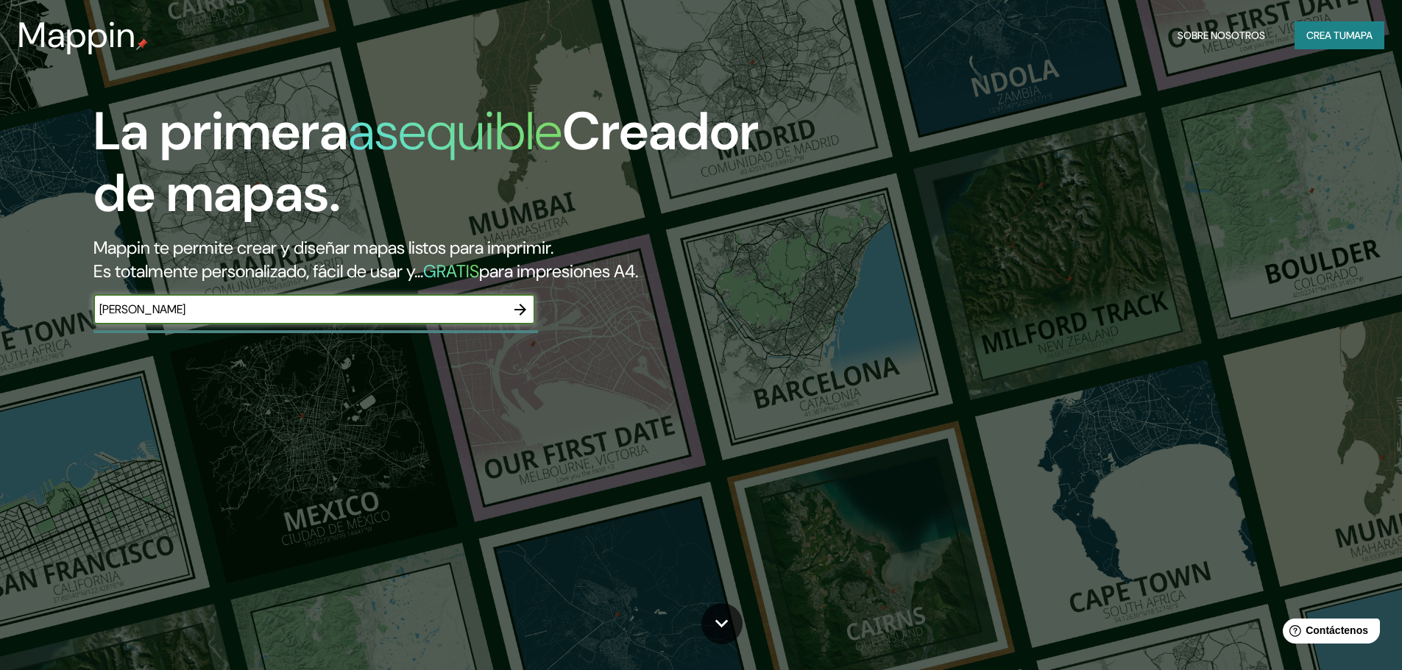
type input "[PERSON_NAME]"
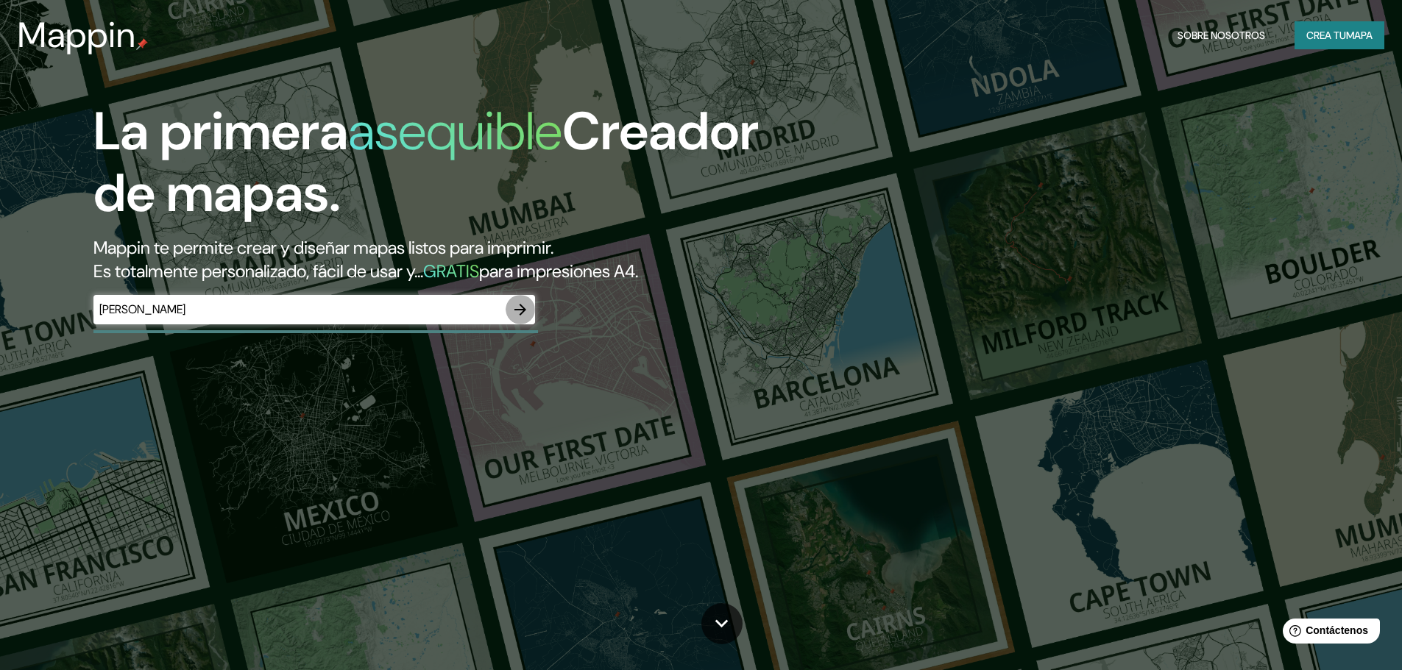
click at [527, 313] on icon "button" at bounding box center [520, 310] width 18 height 18
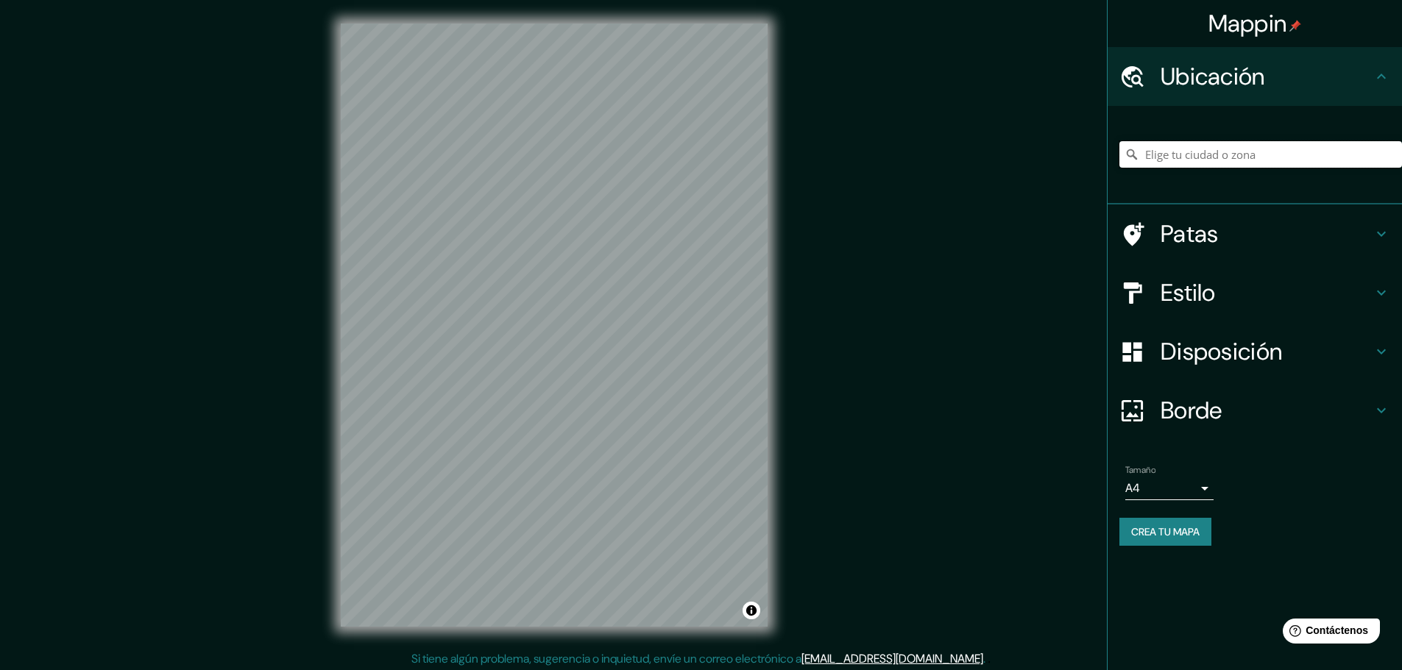
click at [1204, 155] on input "Elige tu ciudad o zona" at bounding box center [1260, 154] width 283 height 26
click at [1219, 156] on input "[GEOGRAPHIC_DATA]" at bounding box center [1260, 154] width 283 height 26
type input "[GEOGRAPHIC_DATA]"
click at [1215, 246] on font "Patas" at bounding box center [1189, 234] width 58 height 31
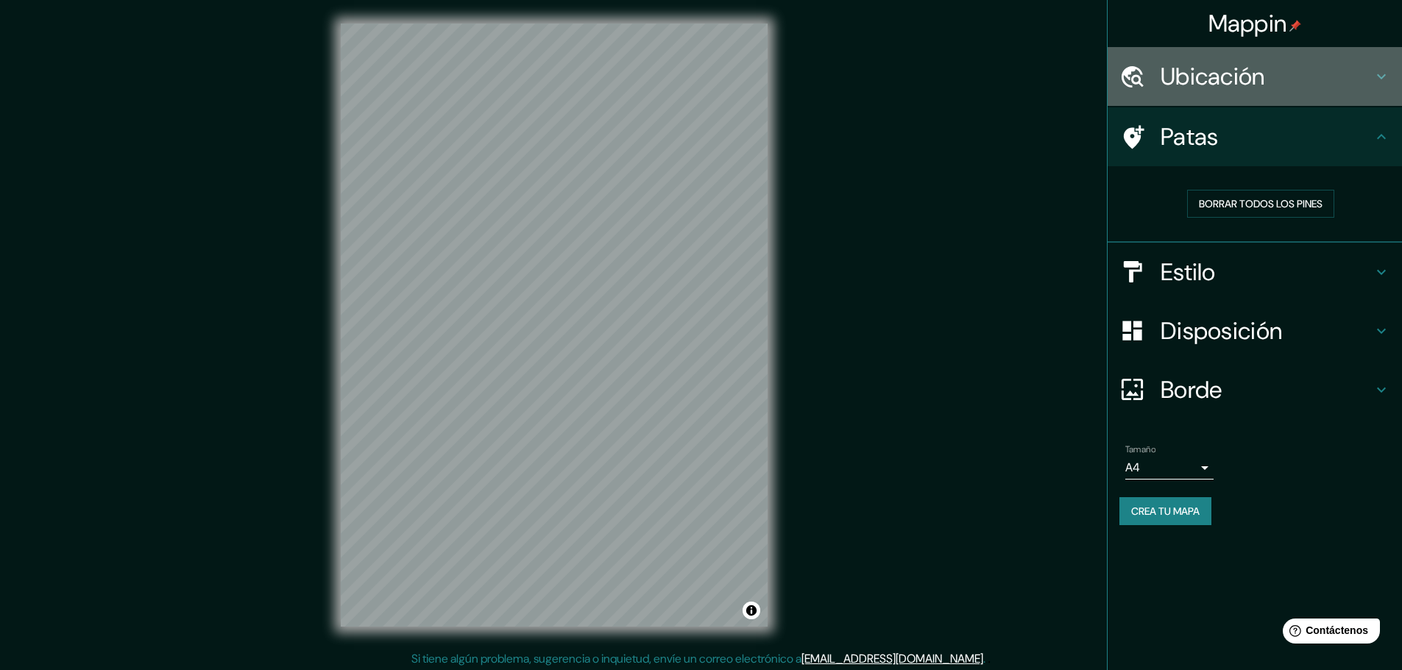
click at [1214, 85] on font "Ubicación" at bounding box center [1212, 76] width 104 height 31
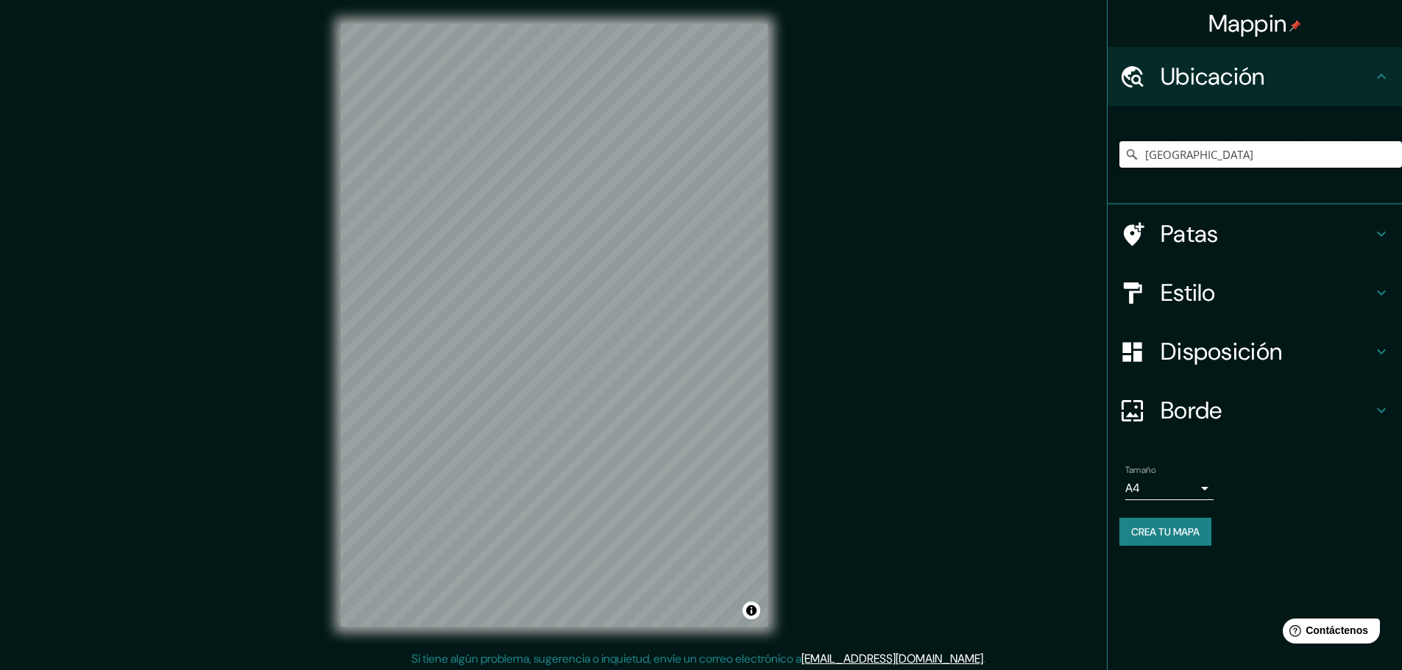
click at [1218, 159] on input "[GEOGRAPHIC_DATA]" at bounding box center [1260, 154] width 283 height 26
click at [1130, 155] on icon at bounding box center [1131, 154] width 15 height 15
click at [1213, 152] on input "Bélgica" at bounding box center [1260, 154] width 283 height 26
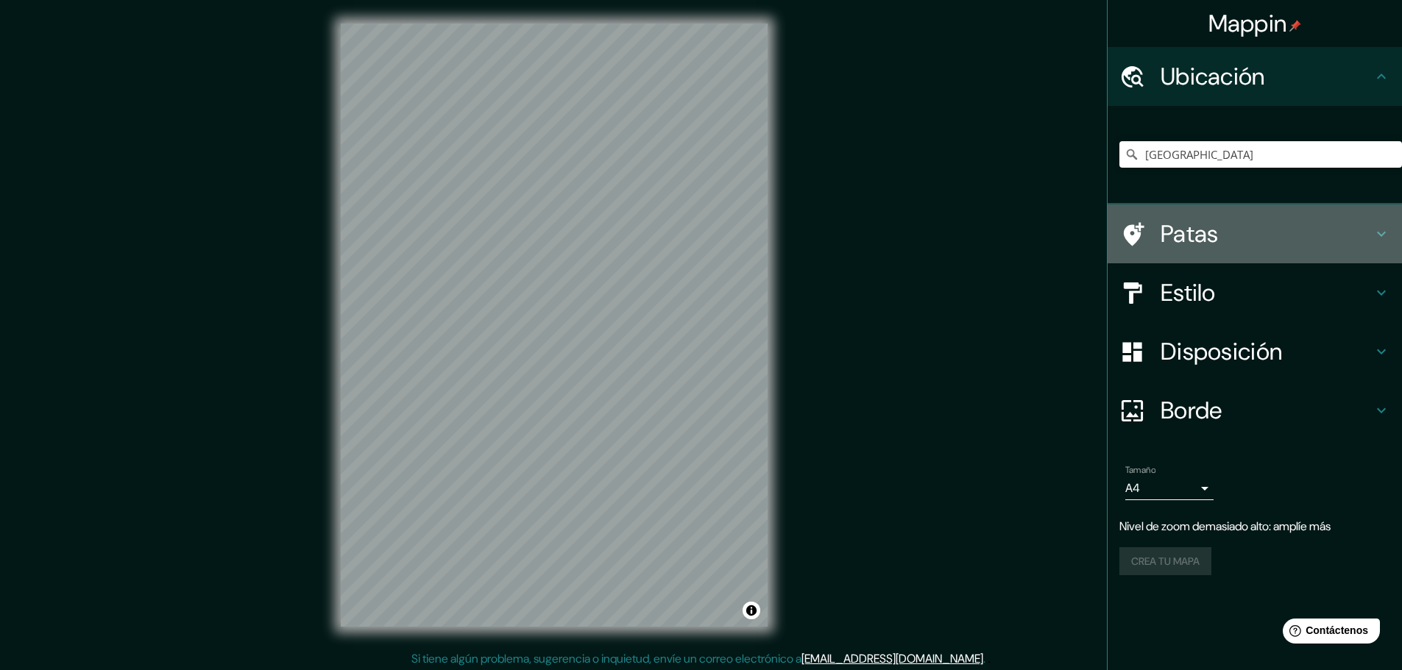
click at [1213, 228] on font "Patas" at bounding box center [1189, 234] width 58 height 31
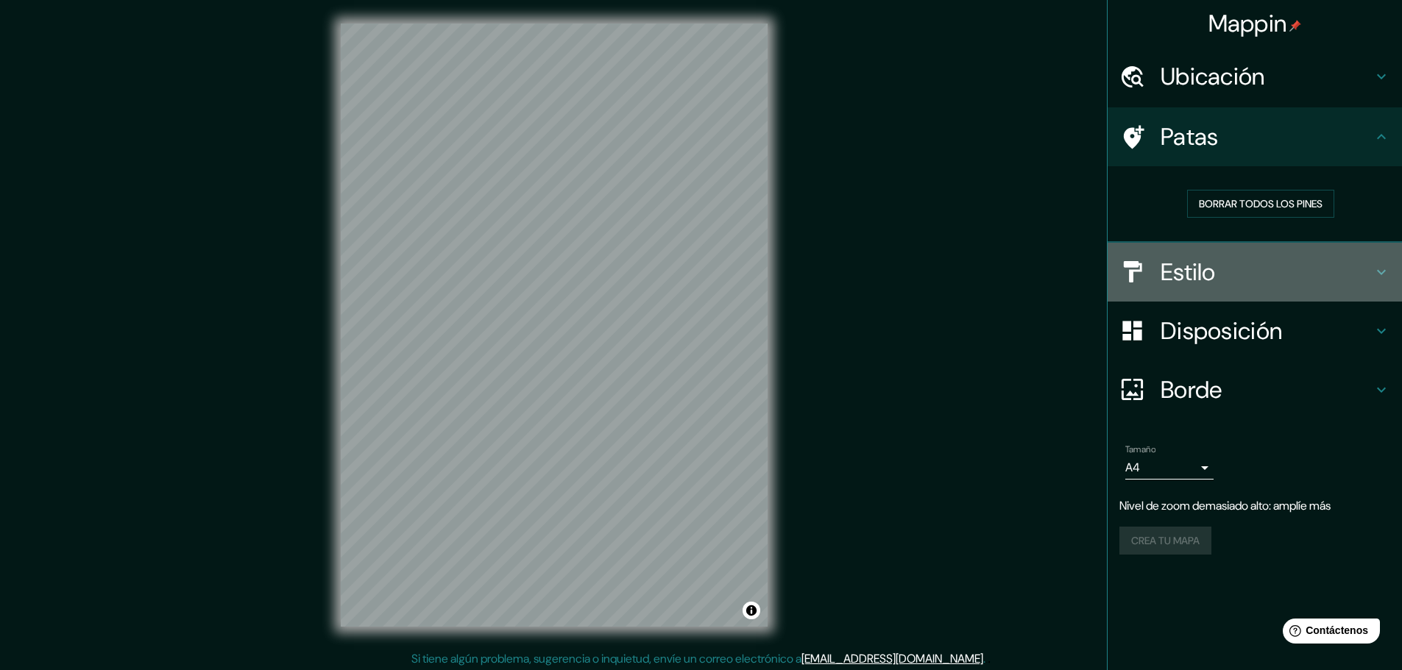
click at [1213, 277] on font "Estilo" at bounding box center [1187, 272] width 55 height 31
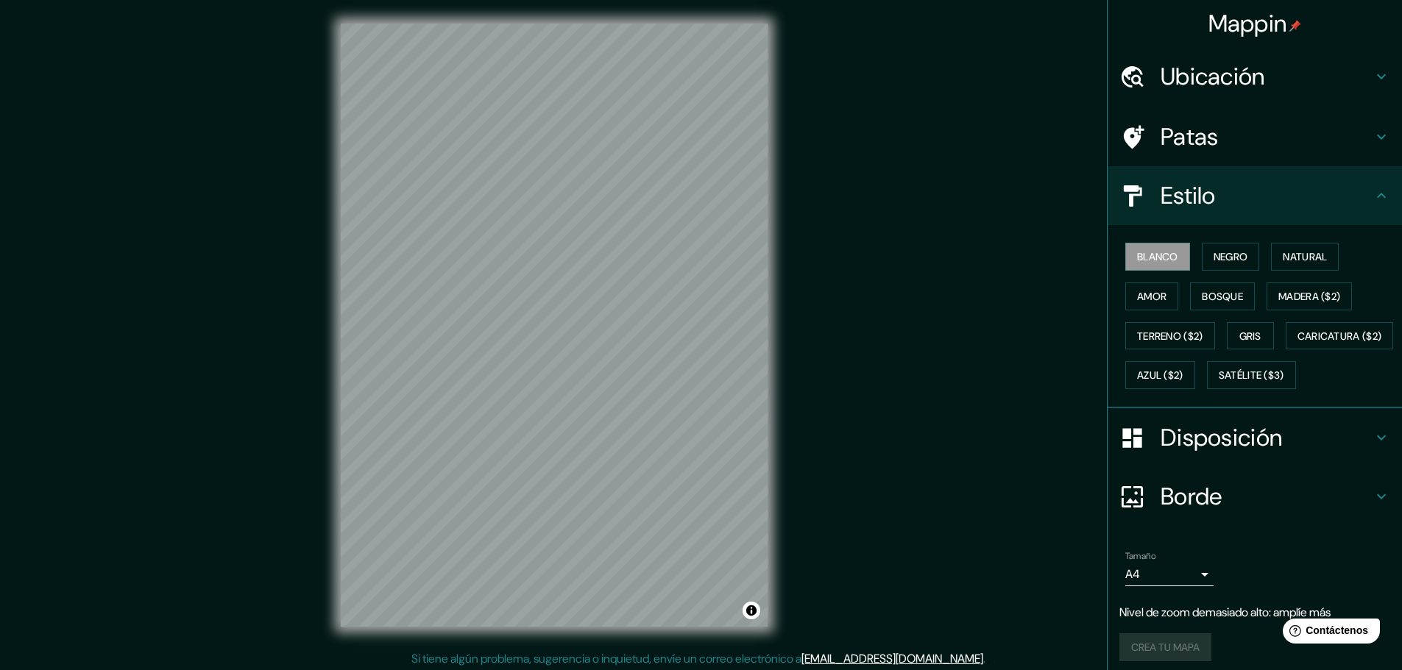
click at [1231, 241] on div "Blanco Negro Natural Amor Bosque Madera ($2) Terreno ($2) Gris Caricatura ($2) …" at bounding box center [1260, 316] width 283 height 158
click at [1232, 260] on font "Negro" at bounding box center [1230, 256] width 35 height 13
click at [1283, 259] on font "Natural" at bounding box center [1304, 256] width 44 height 13
click at [1218, 383] on font "Satélite ($3)" at bounding box center [1250, 375] width 65 height 13
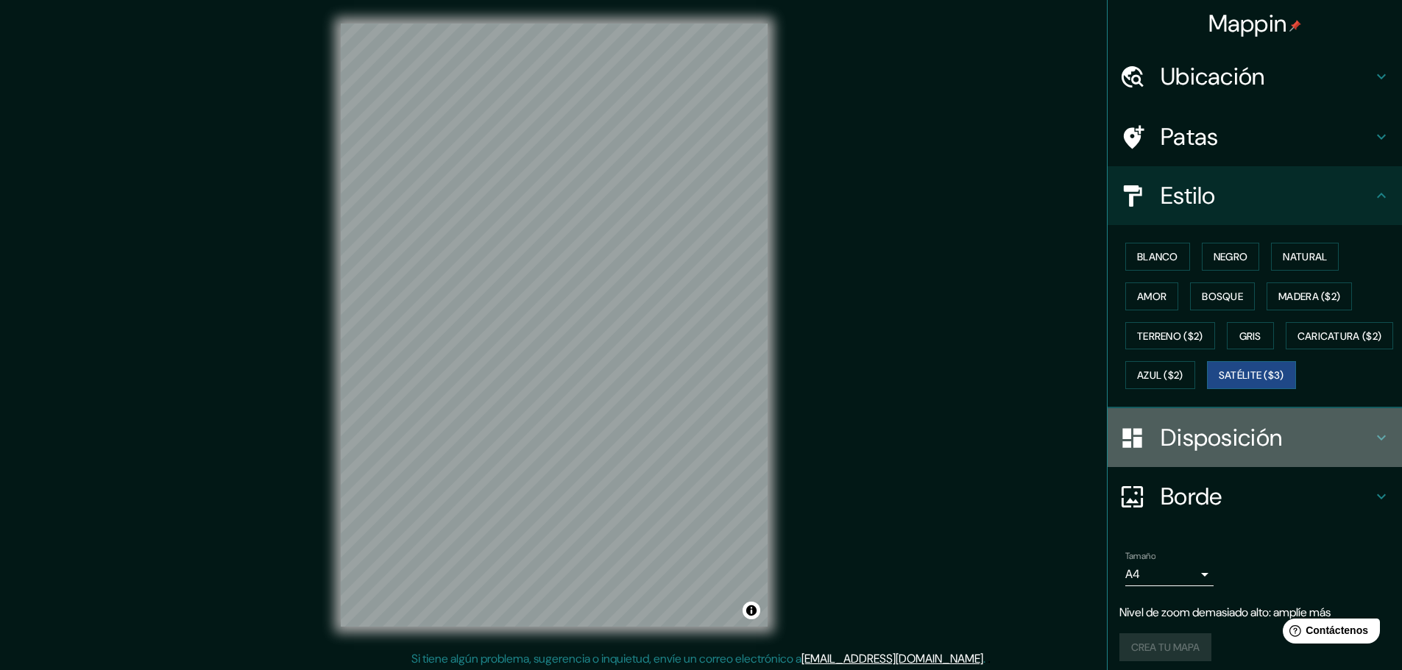
click at [1271, 453] on font "Disposición" at bounding box center [1220, 437] width 121 height 31
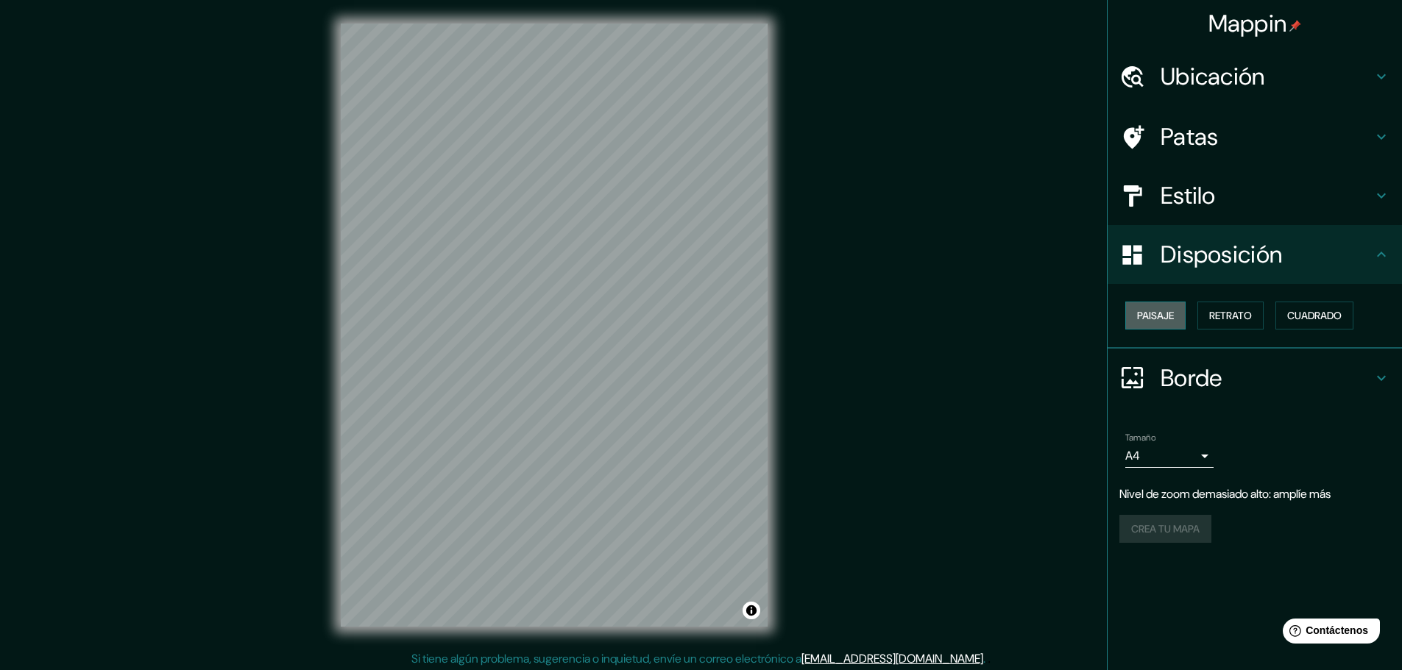
click at [1177, 319] on button "Paisaje" at bounding box center [1155, 316] width 60 height 28
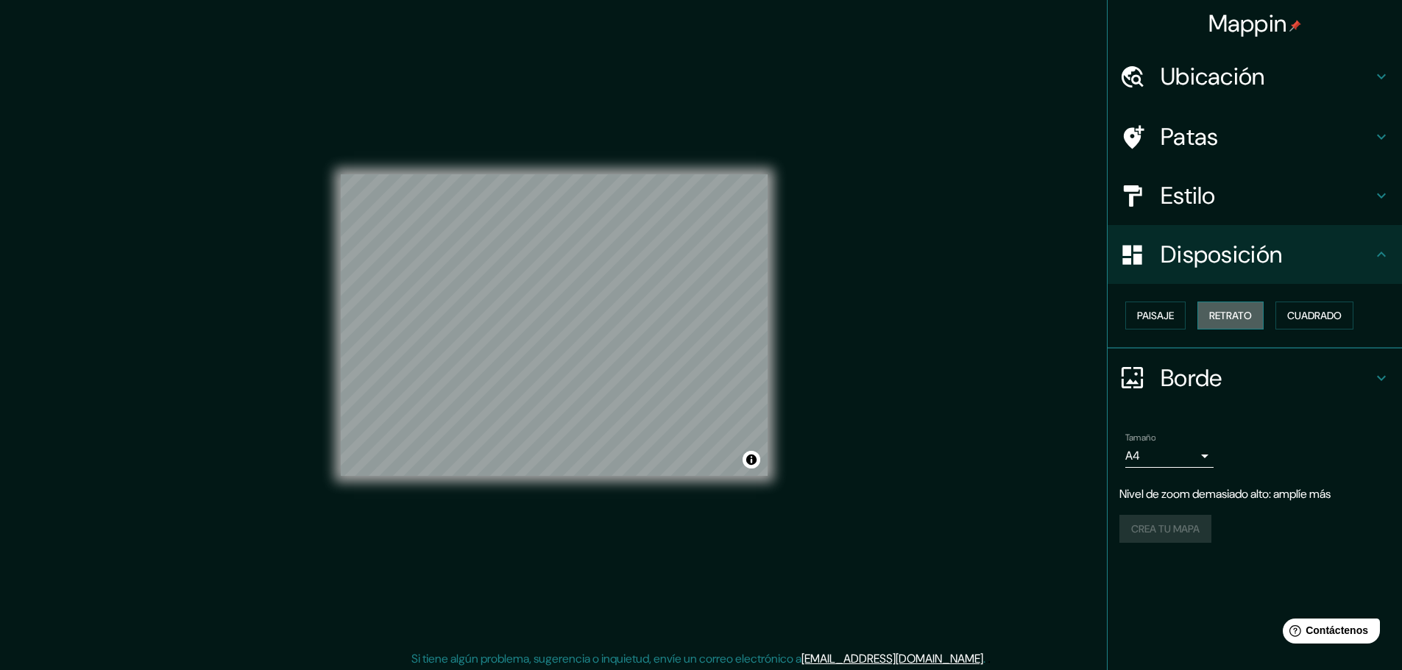
click at [1233, 316] on font "Retrato" at bounding box center [1230, 315] width 43 height 13
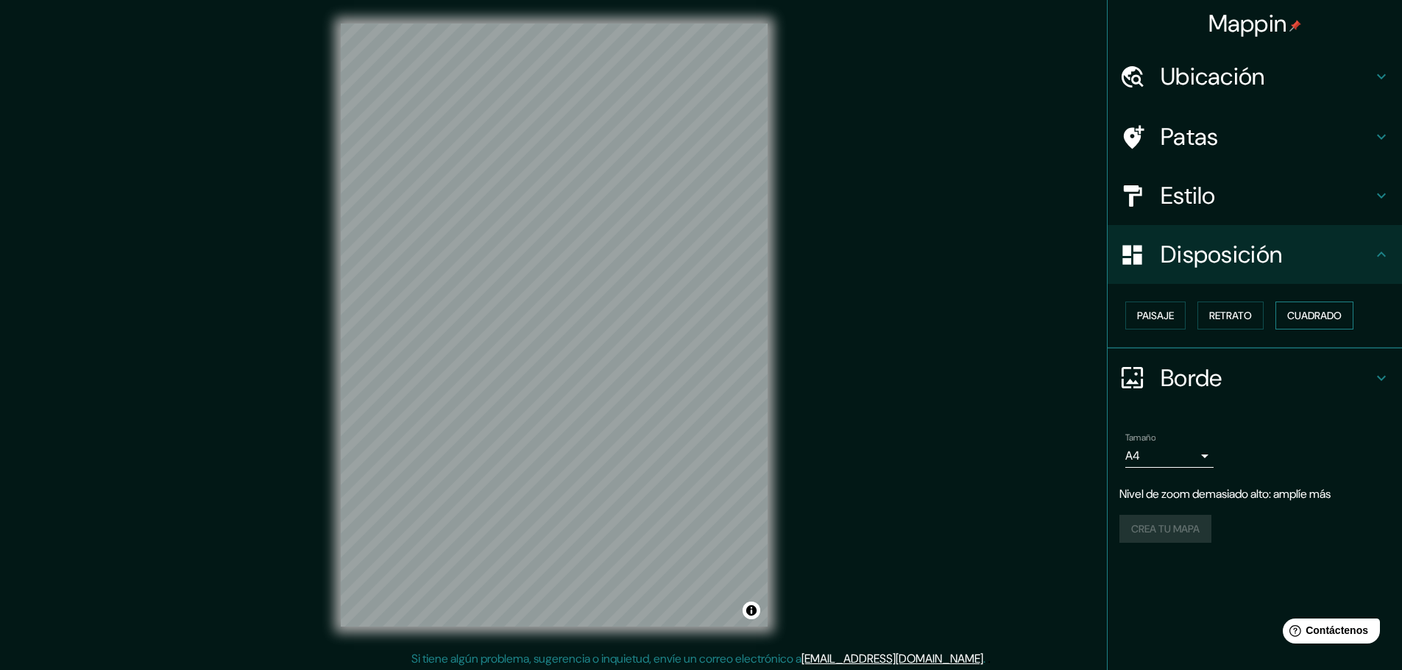
click at [1301, 322] on font "Cuadrado" at bounding box center [1314, 315] width 54 height 13
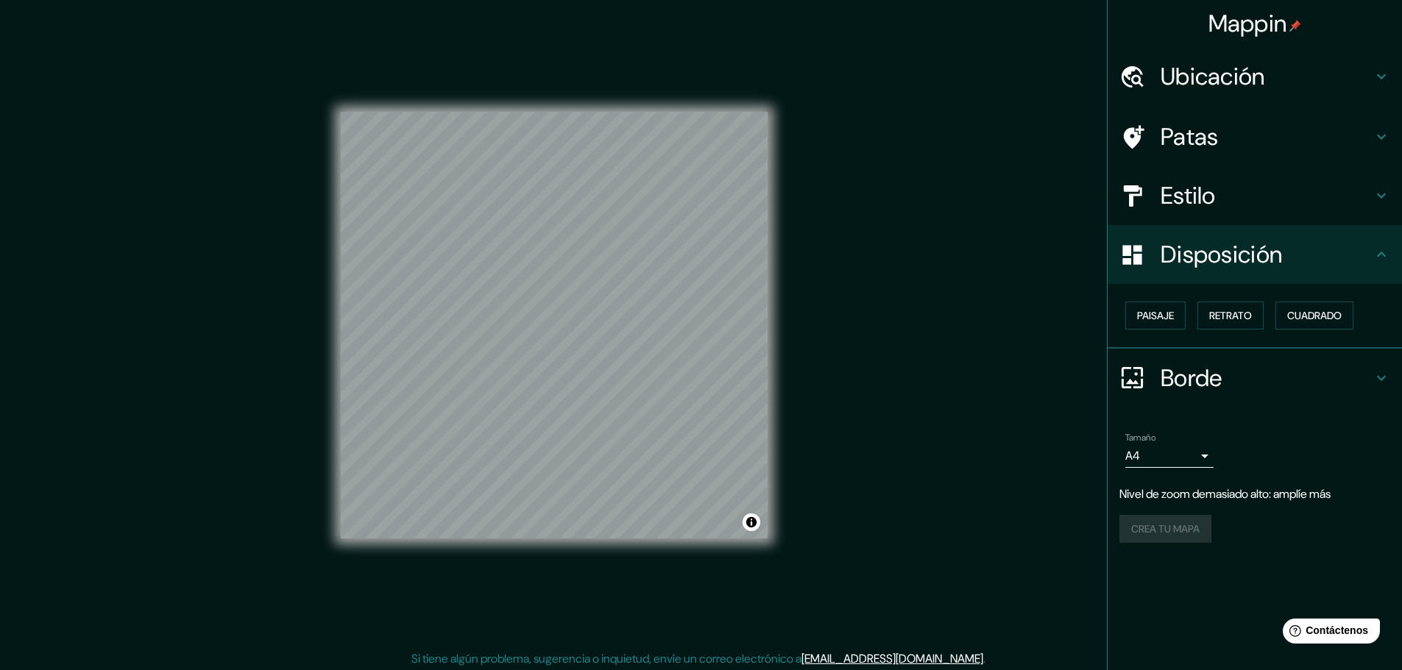
click at [1235, 89] on font "Ubicación" at bounding box center [1212, 76] width 104 height 31
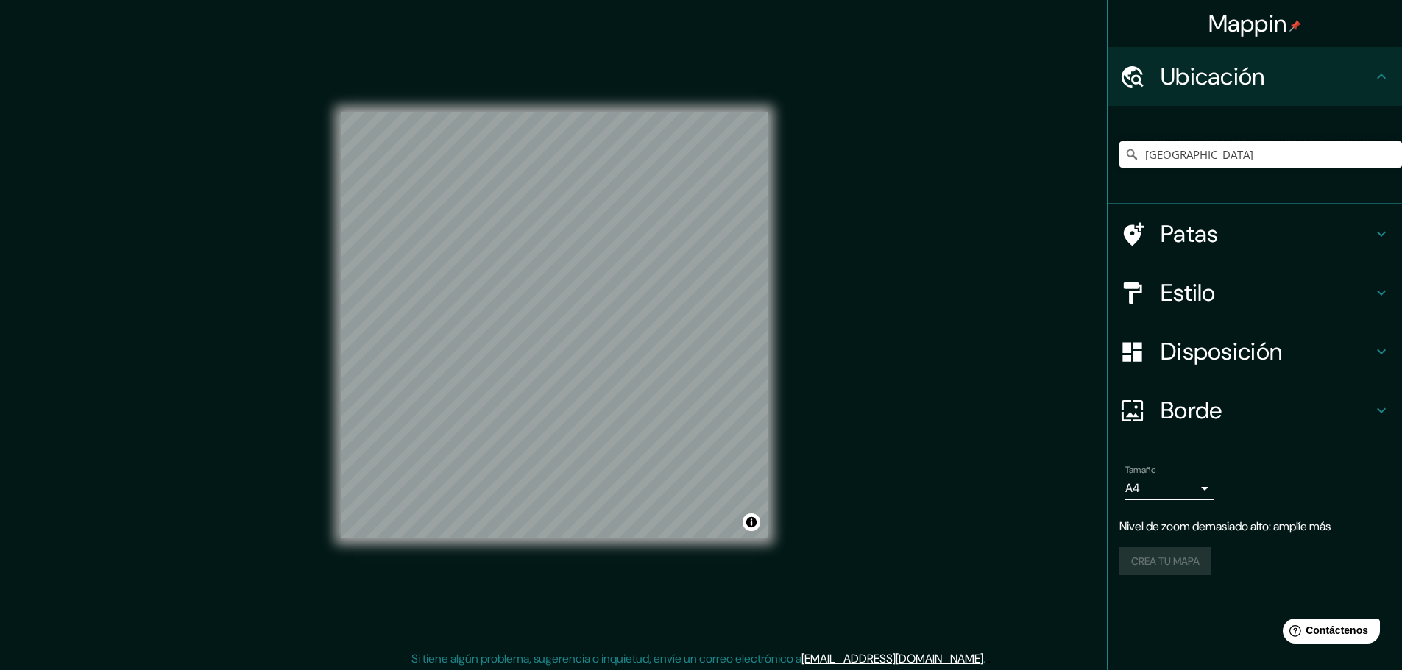
click at [1249, 157] on input "Bélgica" at bounding box center [1260, 154] width 283 height 26
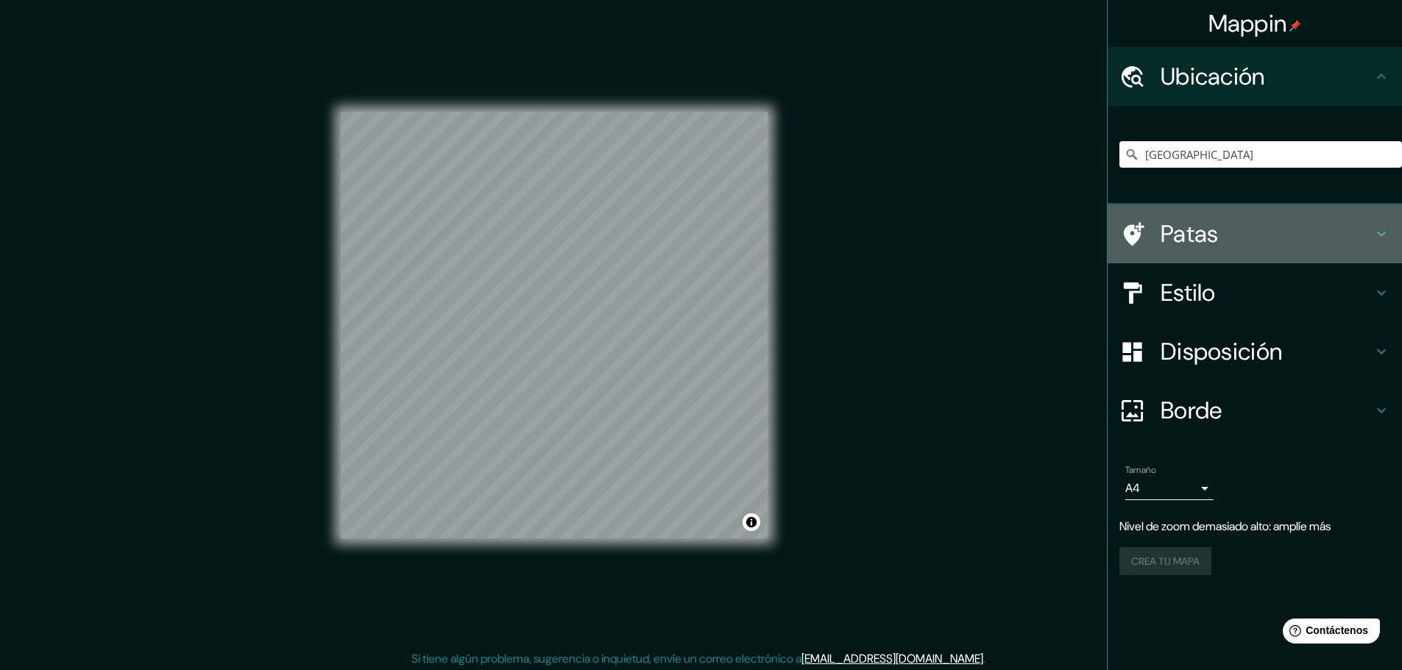
click at [1243, 232] on h4 "Patas" at bounding box center [1266, 233] width 212 height 29
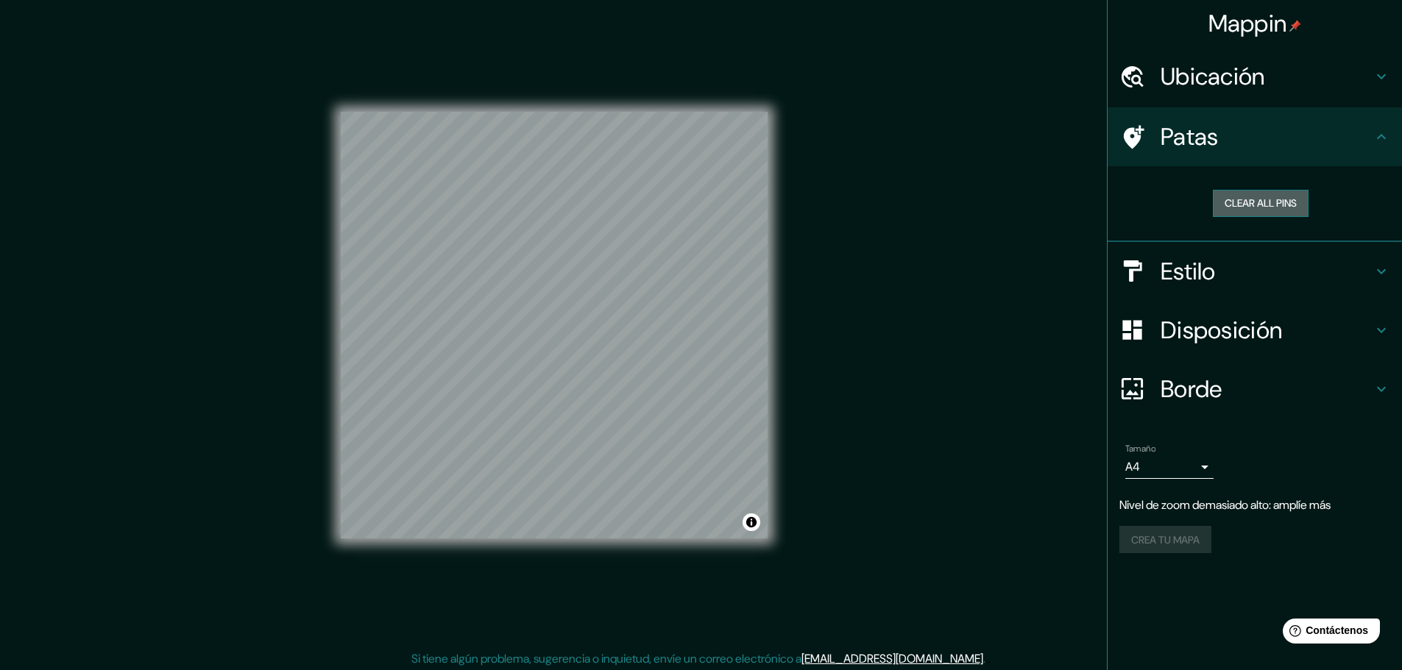
click at [1266, 213] on button "Clear all pins" at bounding box center [1261, 203] width 96 height 27
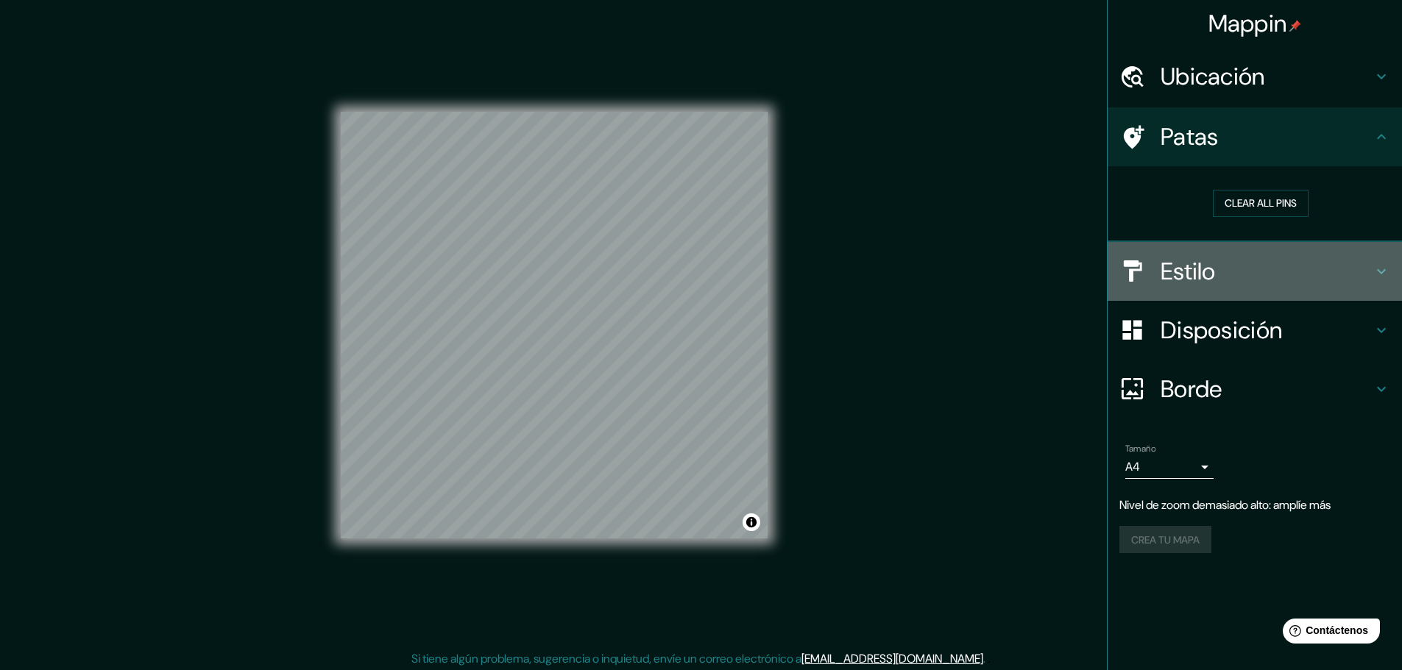
click at [1218, 284] on h4 "Estilo" at bounding box center [1266, 271] width 212 height 29
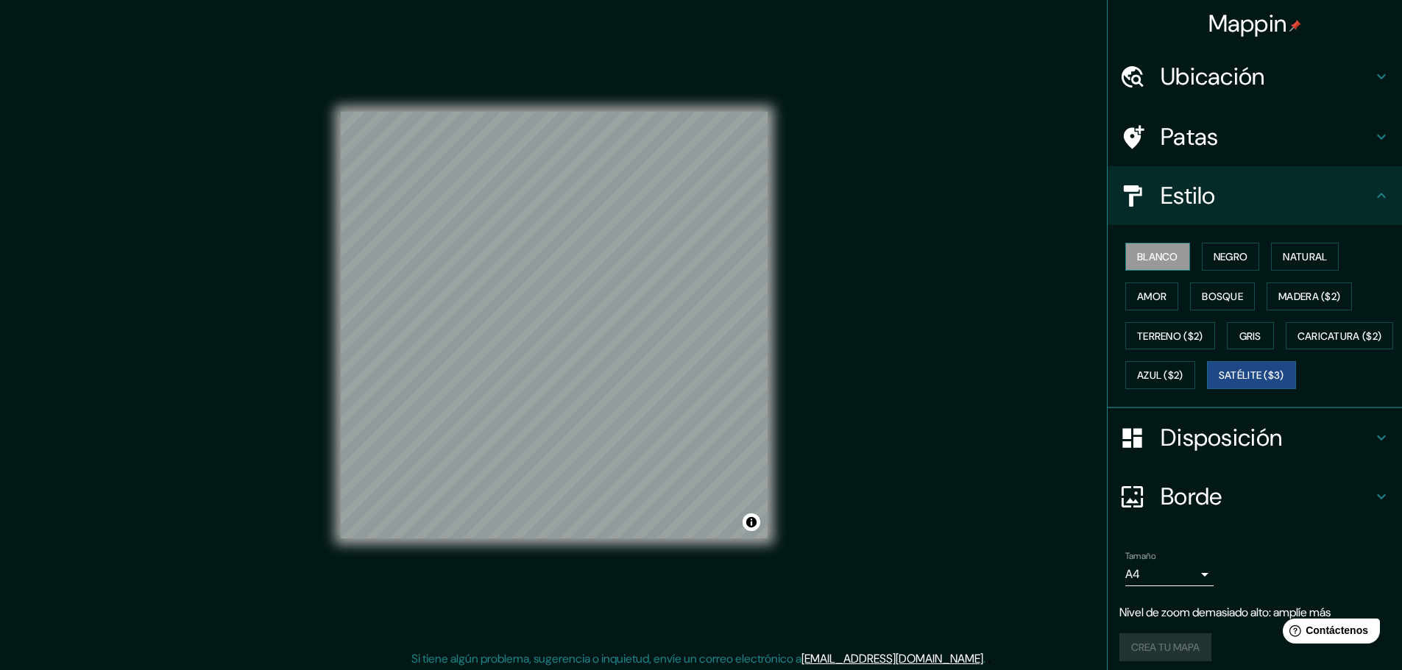
click at [1163, 263] on font "Blanco" at bounding box center [1157, 256] width 41 height 13
click at [1261, 511] on h4 "Borde" at bounding box center [1266, 496] width 212 height 29
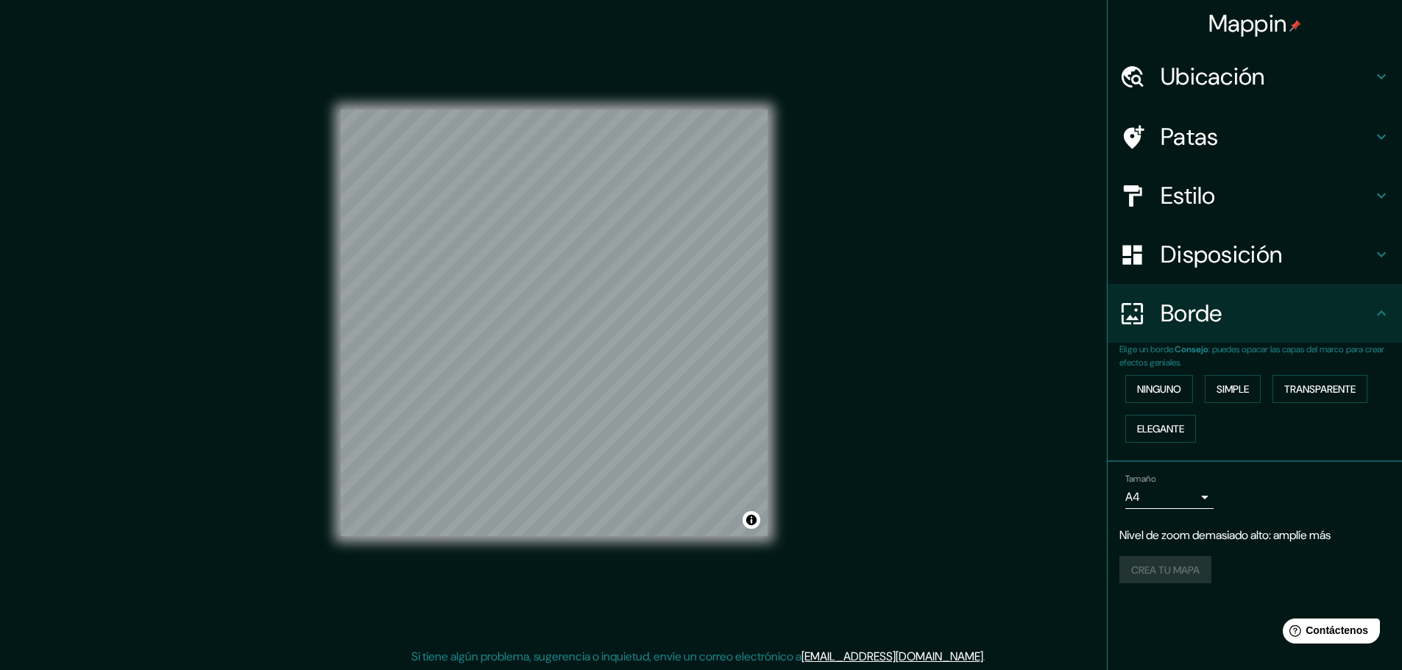
scroll to position [4, 0]
click at [1248, 391] on font "Simple" at bounding box center [1232, 389] width 32 height 13
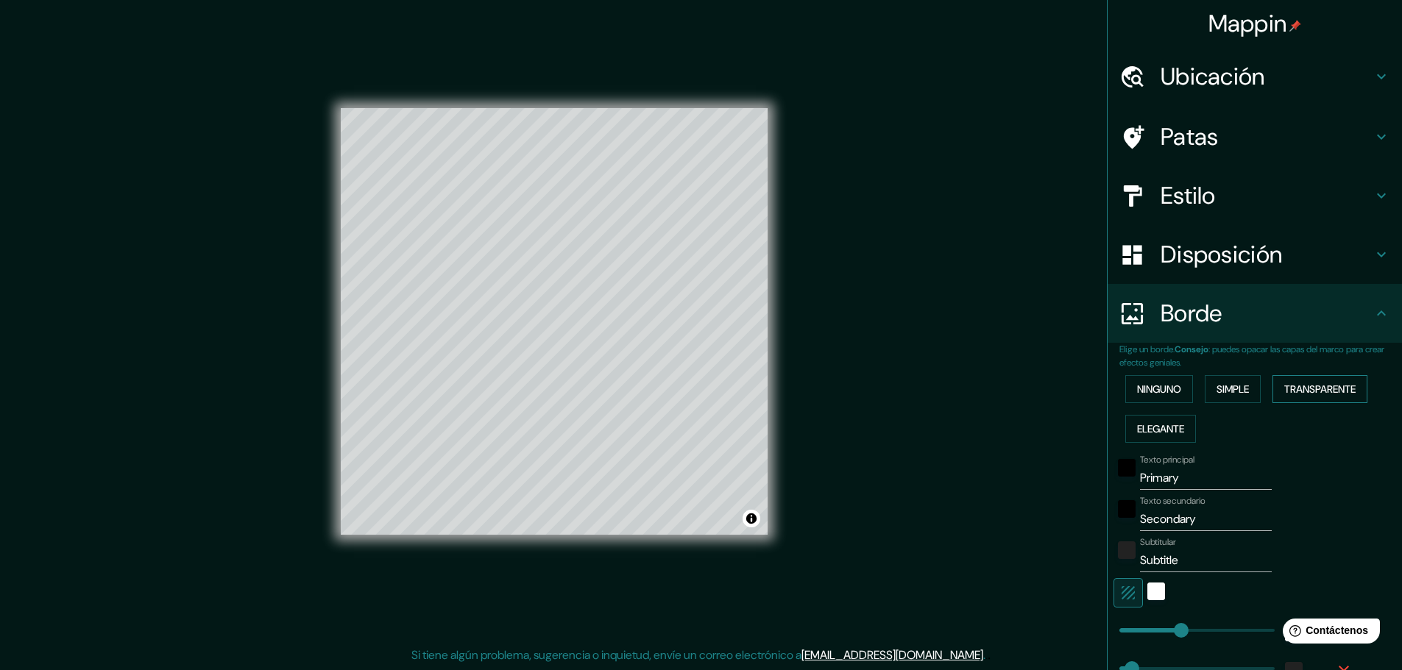
click at [1302, 393] on font "Transparente" at bounding box center [1319, 389] width 71 height 13
click at [1160, 425] on font "Elegante" at bounding box center [1160, 428] width 47 height 13
click at [1163, 395] on font "Ninguno" at bounding box center [1159, 389] width 44 height 13
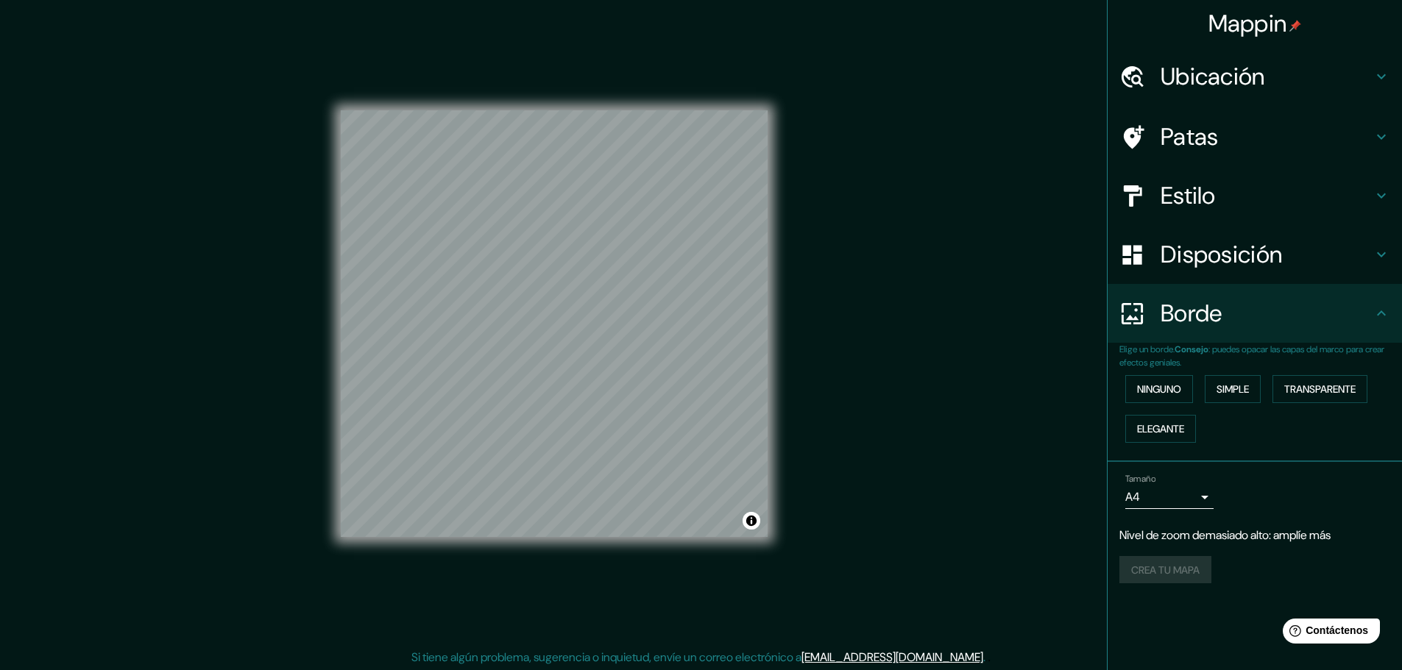
scroll to position [0, 0]
click at [1193, 569] on div "Crea tu mapa" at bounding box center [1254, 570] width 271 height 28
